Goal: Transaction & Acquisition: Purchase product/service

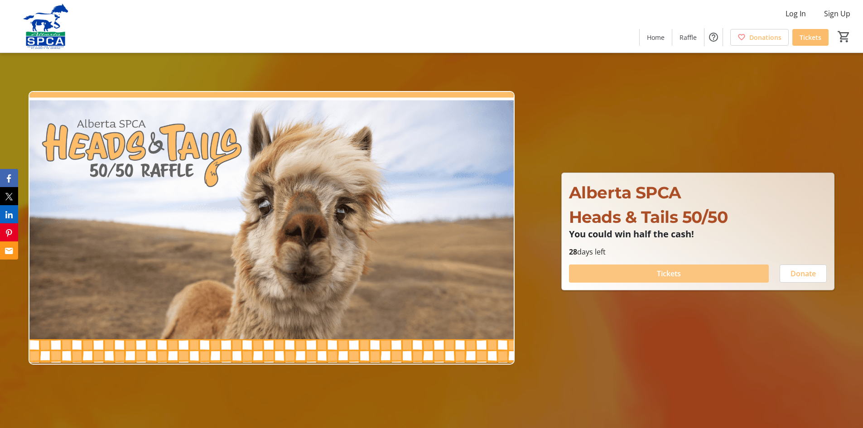
click at [665, 273] on span "Tickets" at bounding box center [669, 273] width 24 height 11
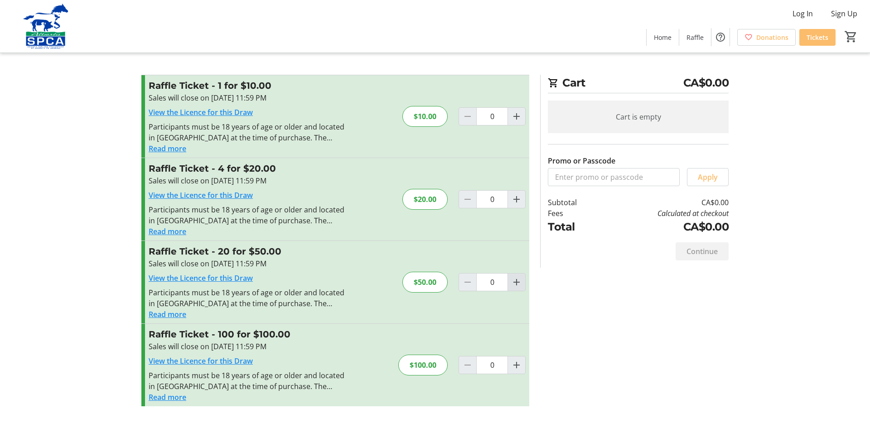
click at [516, 282] on mat-icon "Increment by one" at bounding box center [516, 282] width 11 height 11
type input "1"
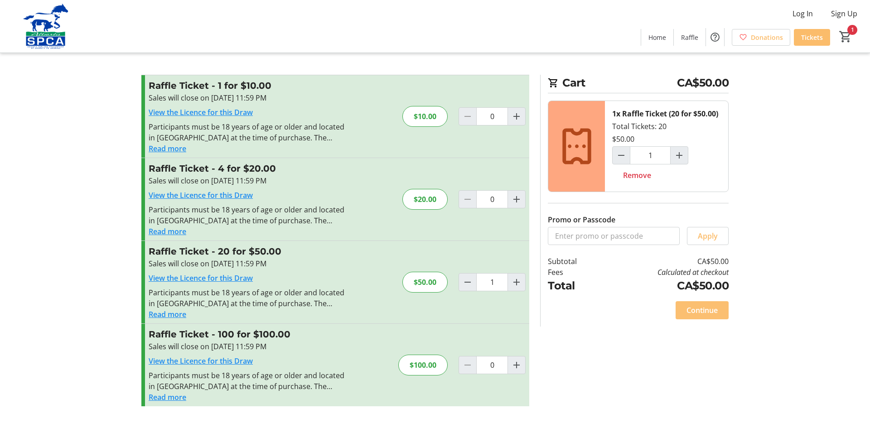
click at [707, 308] on span "Continue" at bounding box center [701, 310] width 31 height 11
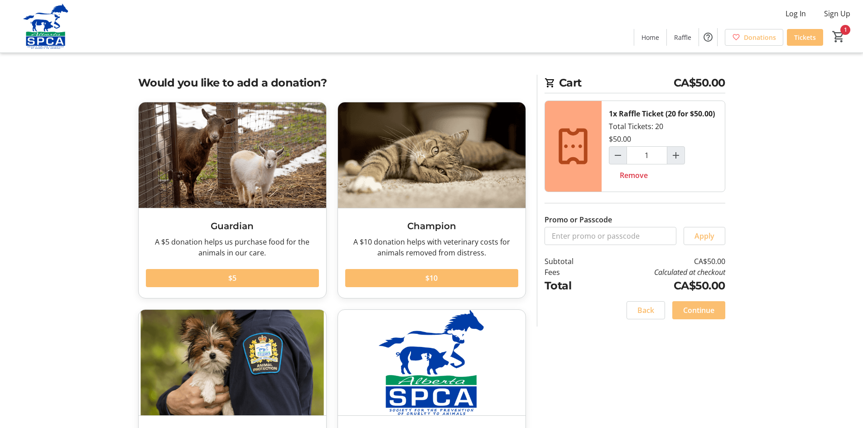
click at [698, 305] on span "Continue" at bounding box center [698, 310] width 31 height 11
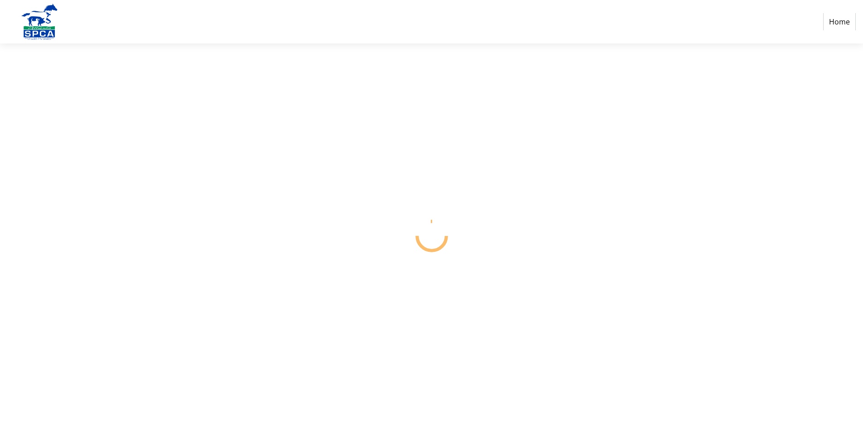
select select "CA"
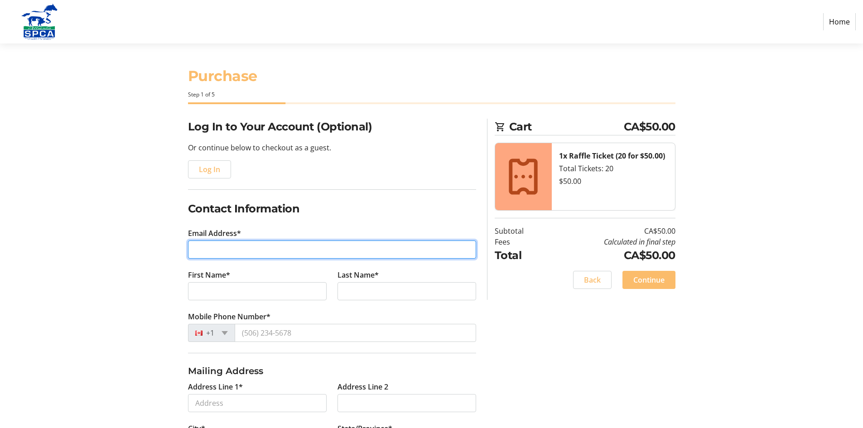
click at [208, 251] on input "Email Address*" at bounding box center [332, 250] width 288 height 18
type input "[EMAIL_ADDRESS][PERSON_NAME][DOMAIN_NAME]"
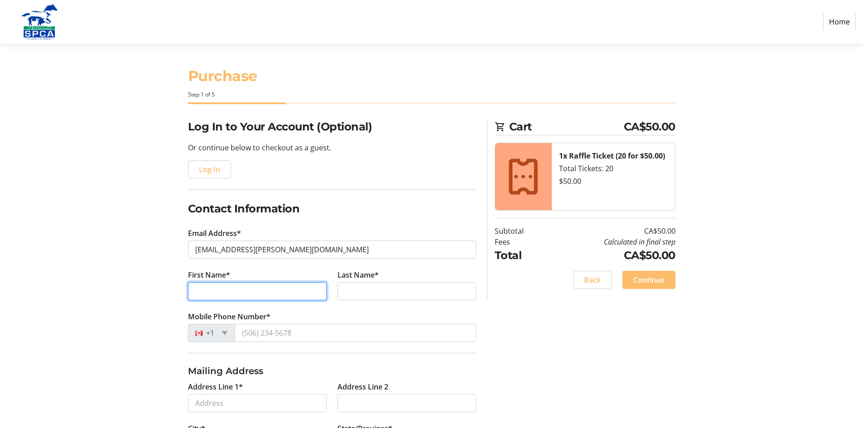
click at [237, 288] on input "First Name*" at bounding box center [257, 291] width 139 height 18
type input "Jack"
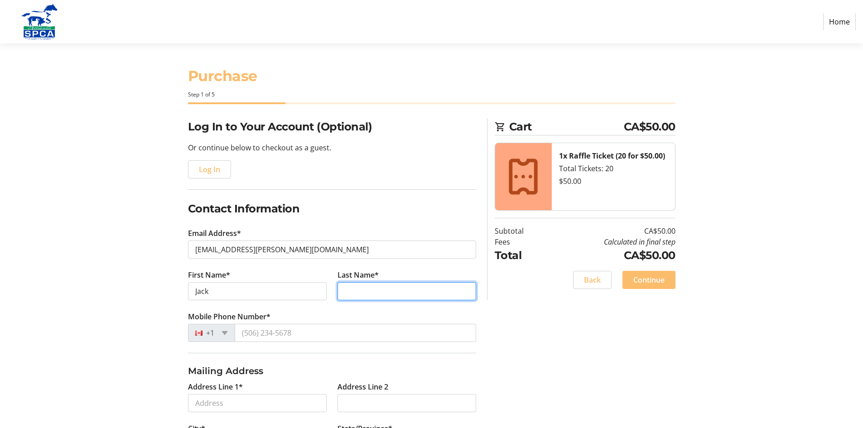
click at [367, 286] on input "Last Name*" at bounding box center [406, 291] width 139 height 18
type input "[PERSON_NAME]"
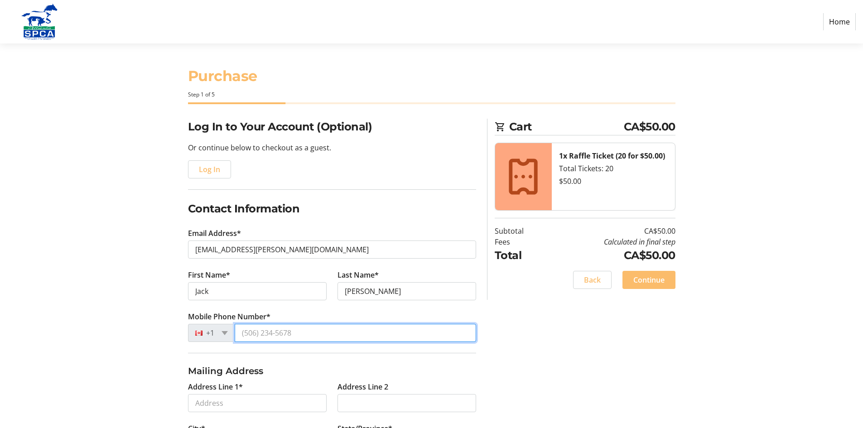
click at [263, 331] on input "Mobile Phone Number*" at bounding box center [355, 333] width 241 height 18
type input "[PHONE_NUMBER]"
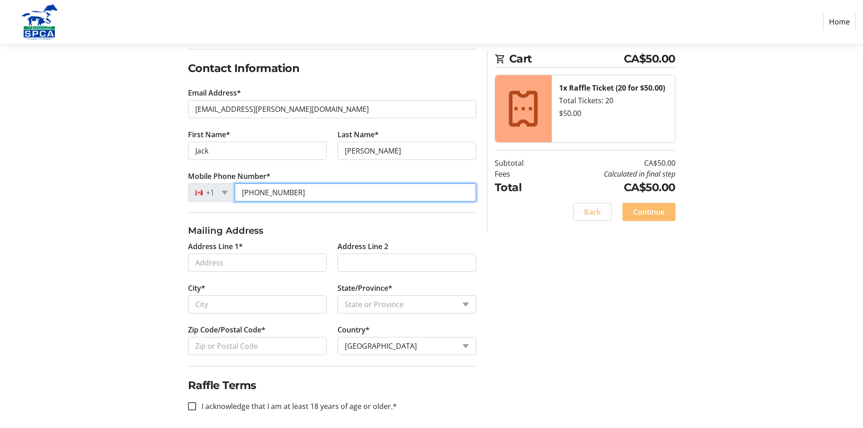
scroll to position [146, 0]
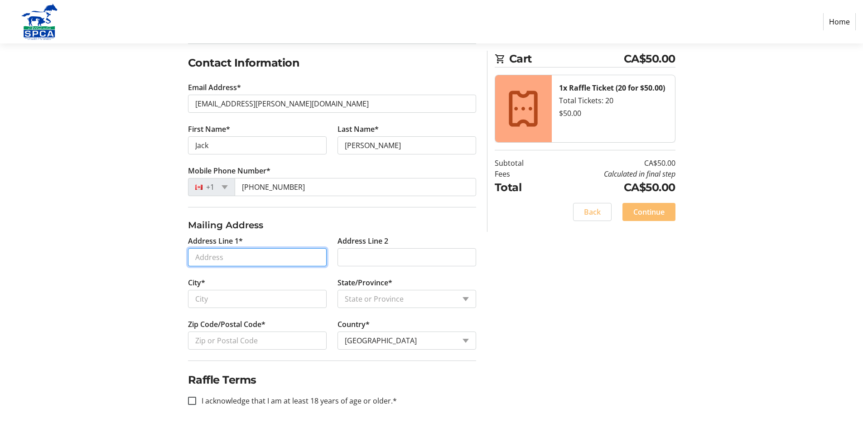
click at [296, 260] on input "Address Line 1*" at bounding box center [257, 257] width 139 height 18
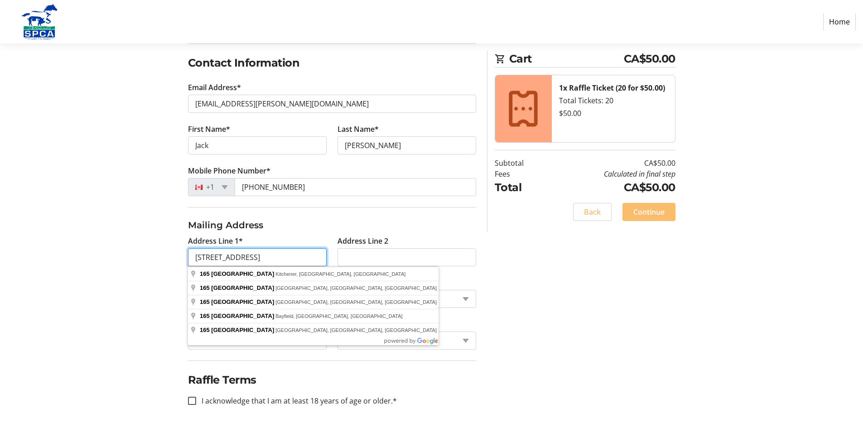
type input "[STREET_ADDRESS]"
click at [701, 325] on div "Log In to Your Account (Optional) Or continue below to checkout as a guest. Log…" at bounding box center [432, 200] width 598 height 455
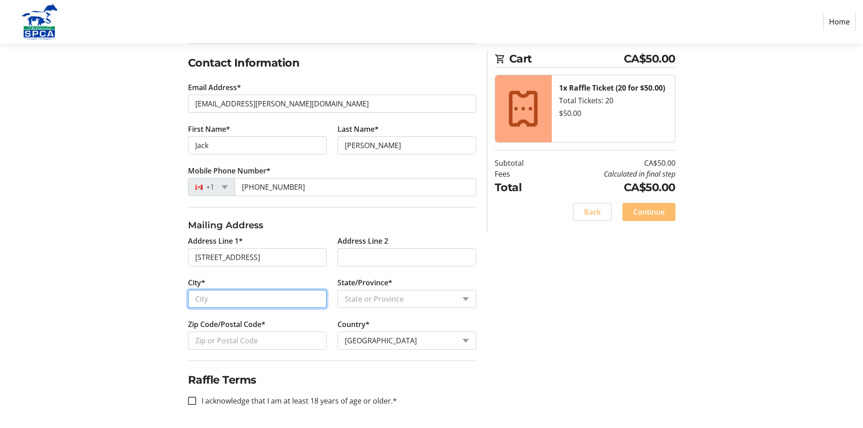
click at [247, 301] on input "City*" at bounding box center [257, 299] width 139 height 18
type input "St. [PERSON_NAME]"
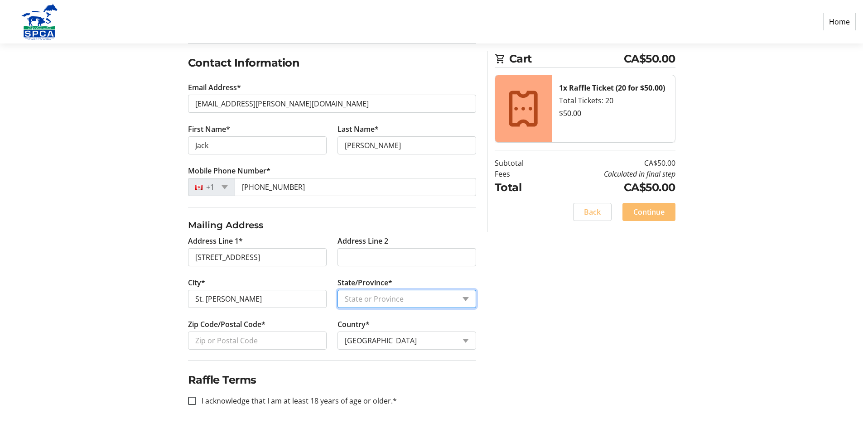
click at [464, 299] on select "State or Province State or Province [GEOGRAPHIC_DATA] [GEOGRAPHIC_DATA] [GEOGRA…" at bounding box center [406, 299] width 139 height 18
select select "AB"
click at [337, 290] on select "State or Province State or Province [GEOGRAPHIC_DATA] [GEOGRAPHIC_DATA] [GEOGRA…" at bounding box center [406, 299] width 139 height 18
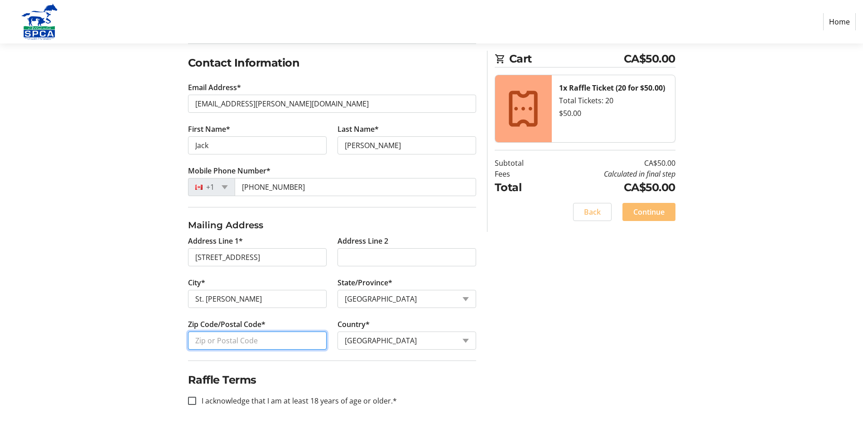
click at [255, 341] on input "Zip Code/Postal Code*" at bounding box center [257, 341] width 139 height 18
type input "T8N6G8"
click at [193, 403] on input "I acknowledge that I am at least 18 years of age or older.*" at bounding box center [192, 401] width 8 height 8
checkbox input "true"
click at [645, 211] on span "Continue" at bounding box center [648, 212] width 31 height 11
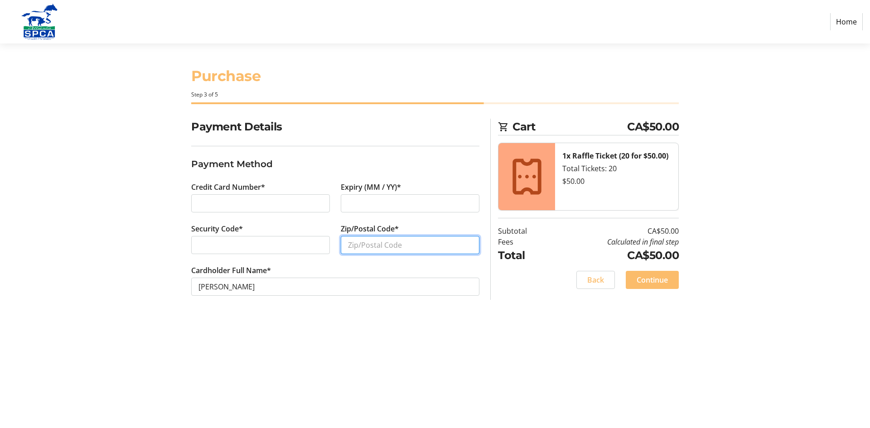
click at [355, 245] on input "Zip/Postal Code*" at bounding box center [410, 245] width 139 height 18
type input "t"
type input "T8N6G8"
click at [648, 278] on span "Continue" at bounding box center [651, 279] width 31 height 11
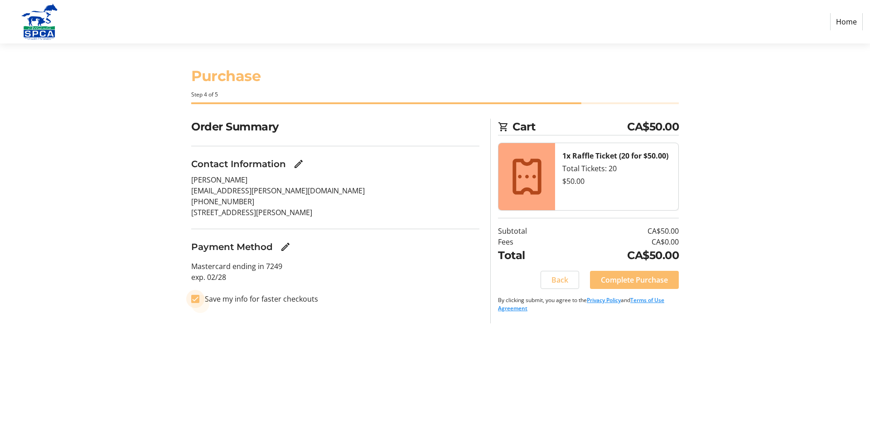
click at [195, 299] on input "Save my info for faster checkouts" at bounding box center [195, 299] width 8 height 8
checkbox input "false"
click at [630, 278] on span "Complete Purchase" at bounding box center [634, 279] width 67 height 11
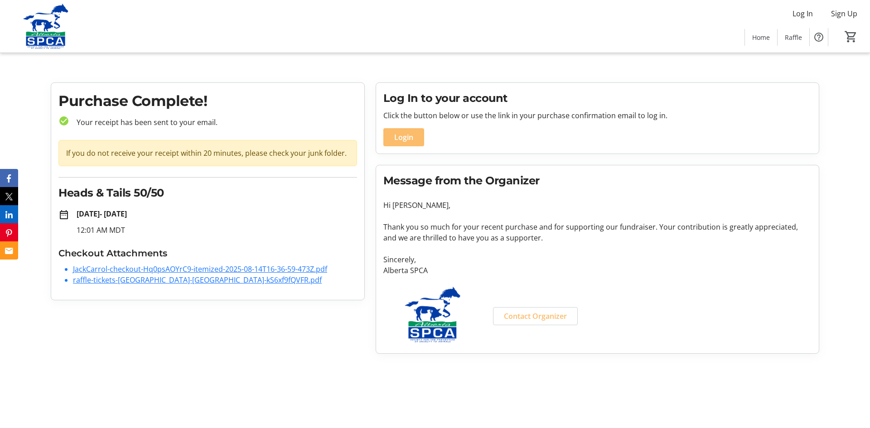
click at [223, 267] on link "JackCarrol-checkout-Hq0psAOYrC9-itemized-2025-08-14T16-36-59-473Z.pdf" at bounding box center [200, 269] width 254 height 10
click at [319, 267] on link "JackCarrol-checkout-Hq0psAOYrC9-itemized-2025-08-14T16-36-59-473Z.pdf" at bounding box center [200, 269] width 254 height 10
click at [180, 278] on link "raffle-tickets-[GEOGRAPHIC_DATA]-[GEOGRAPHIC_DATA]-kS6xf9fQVFR.pdf" at bounding box center [197, 280] width 249 height 10
